Goal: Manage account settings

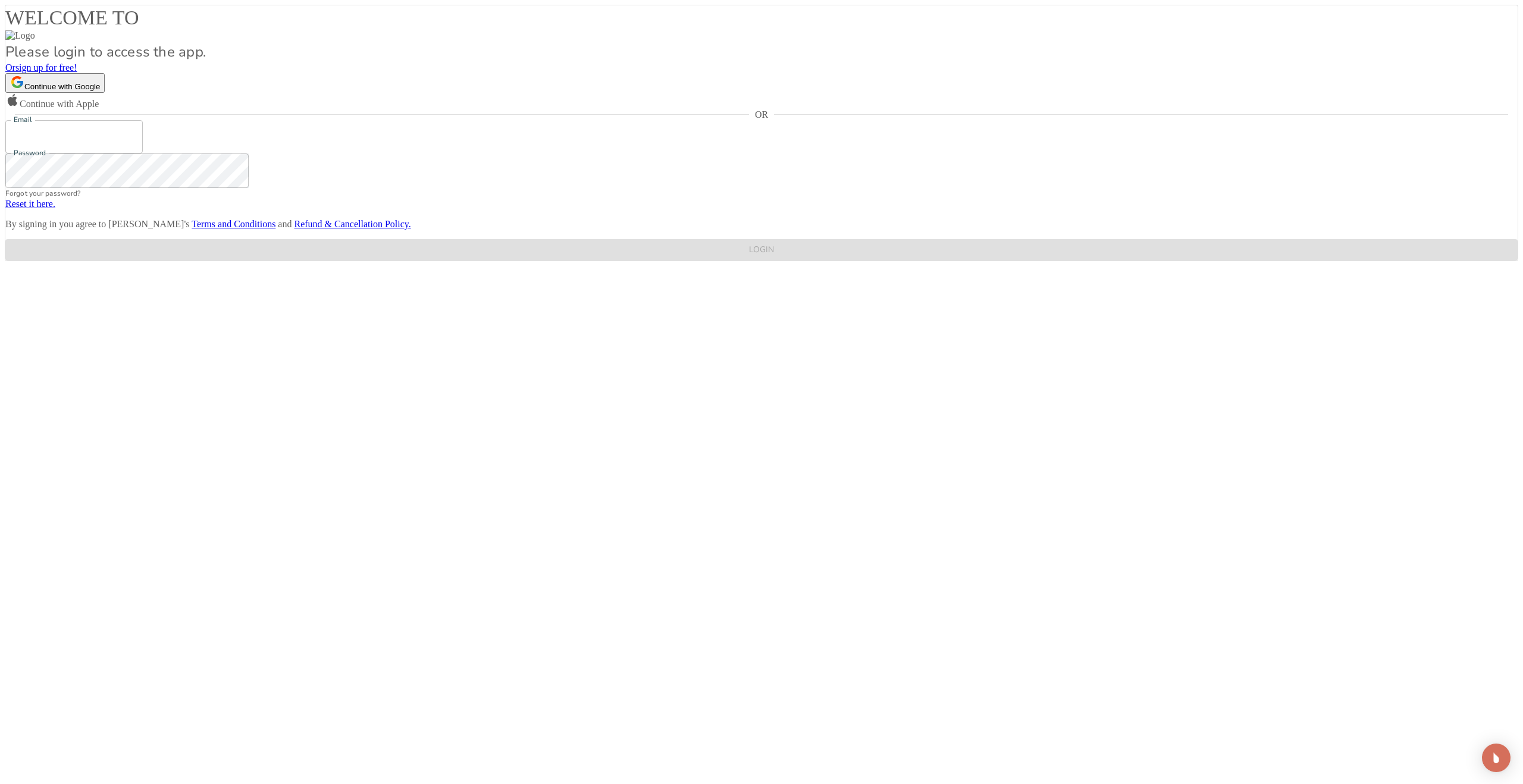
click at [143, 154] on input "Email" at bounding box center [74, 137] width 137 height 34
type input "[EMAIL_ADDRESS][DOMAIN_NAME]"
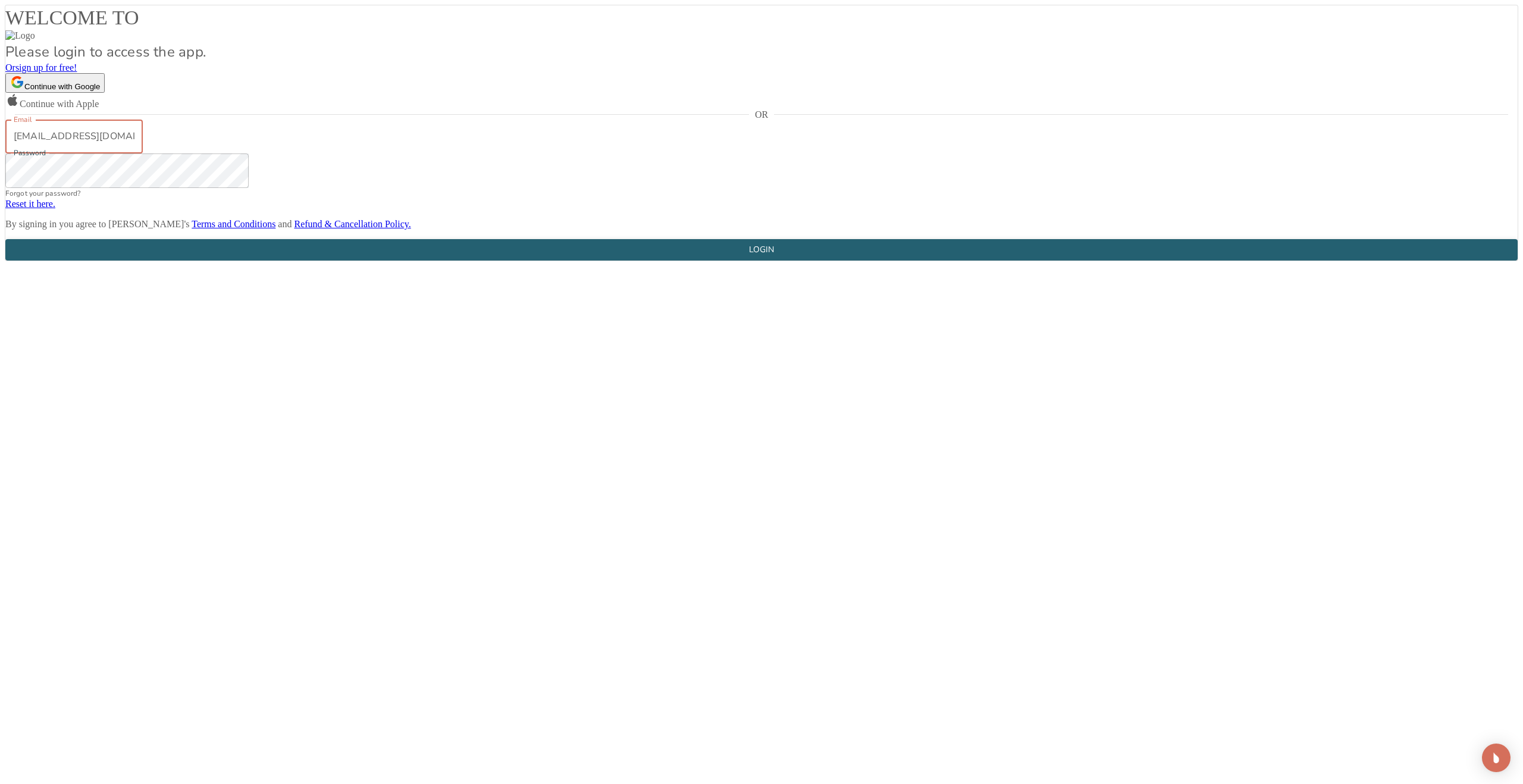
click at [761, 257] on div "LOGIN" at bounding box center [761, 250] width 25 height 15
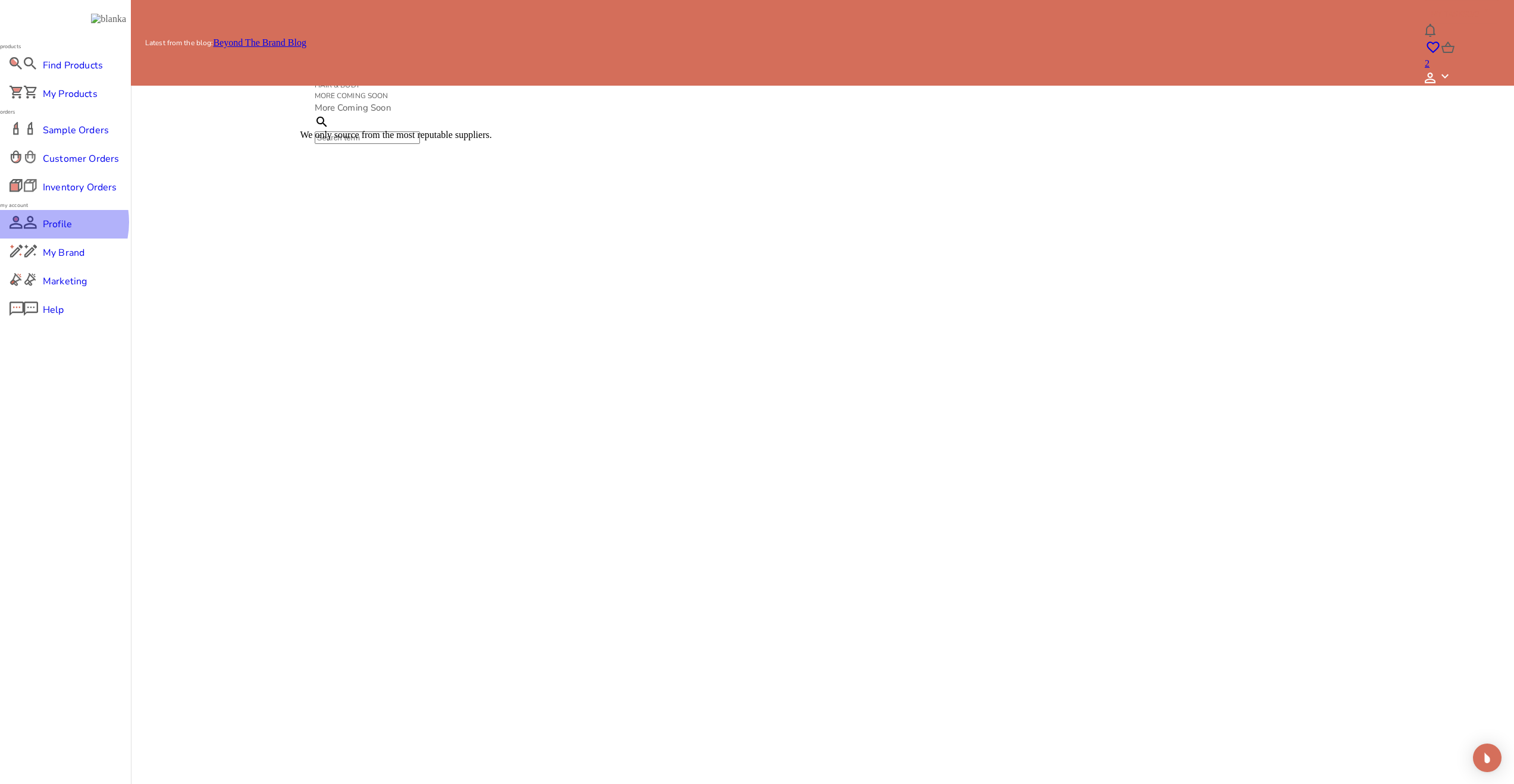
click at [44, 231] on span "Profile" at bounding box center [65, 224] width 45 height 14
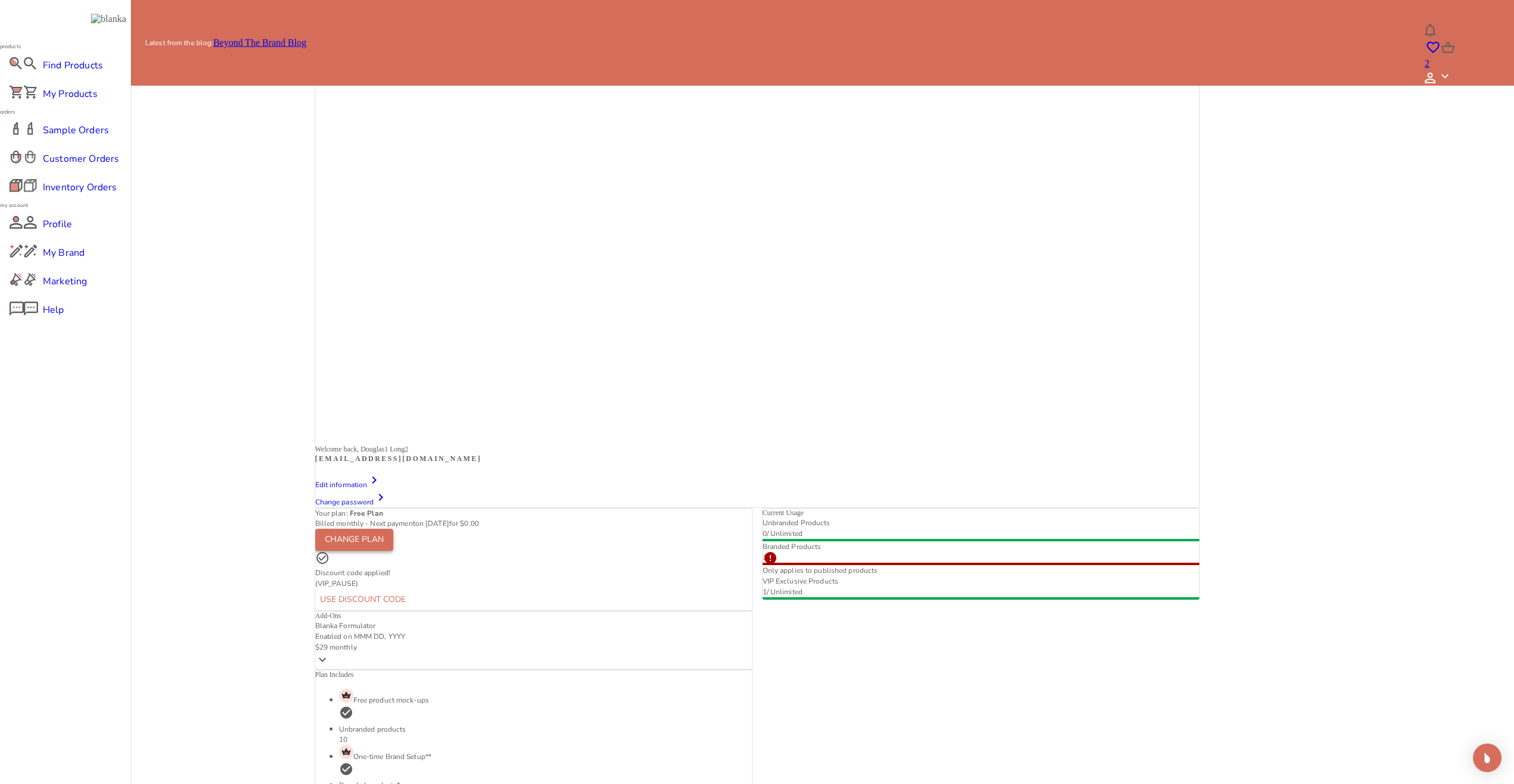
click at [384, 532] on div "Change Plan" at bounding box center [354, 540] width 59 height 15
